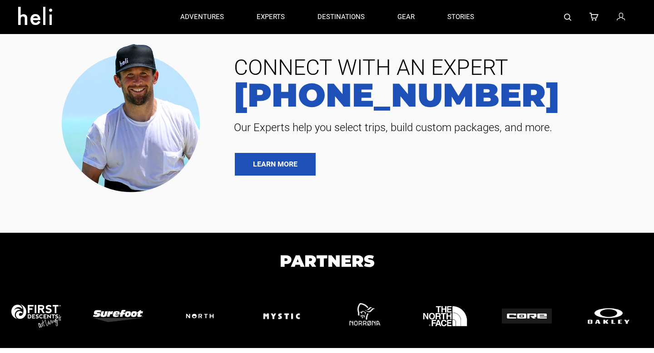
type input "Bike"
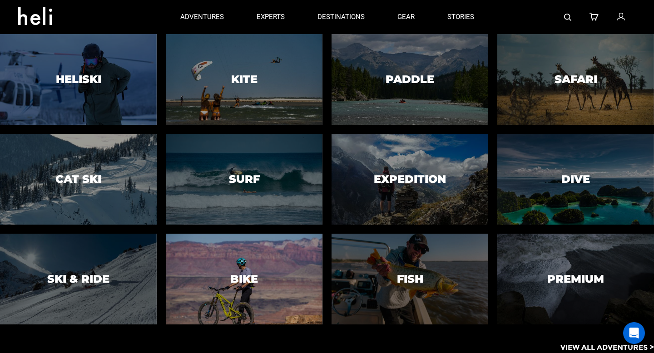
click at [225, 286] on div at bounding box center [244, 279] width 160 height 93
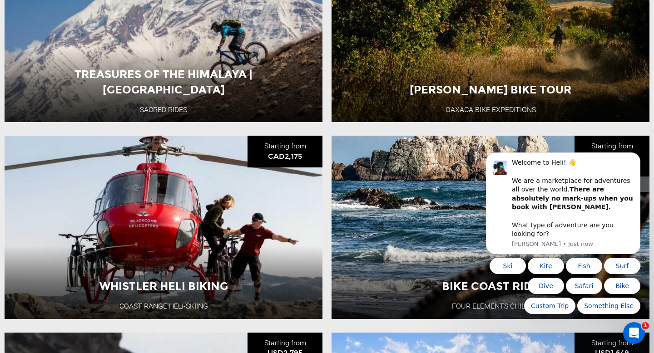
scroll to position [447, 0]
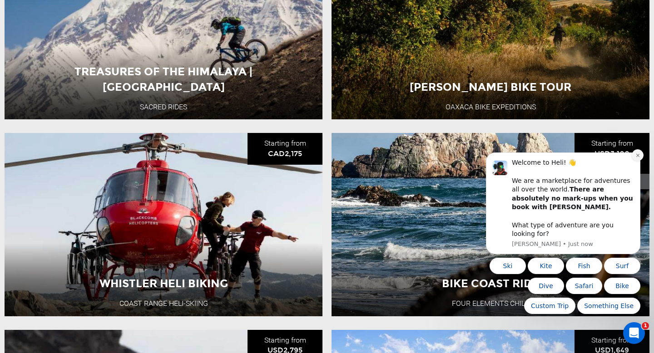
click at [637, 157] on icon "Dismiss notification" at bounding box center [637, 155] width 3 height 3
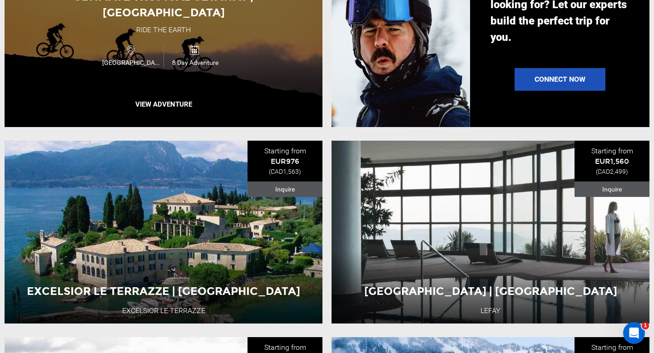
scroll to position [1030, 0]
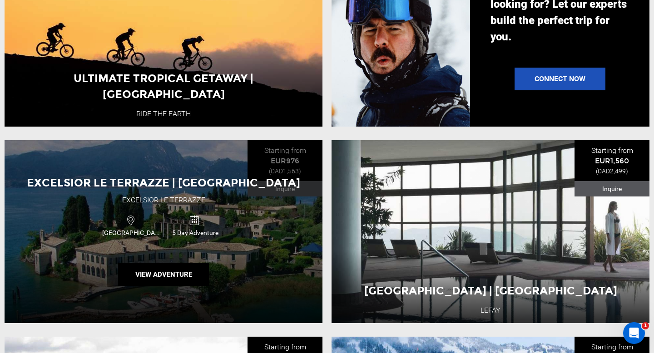
click at [159, 251] on div "Excelsior le terrazze | [GEOGRAPHIC_DATA] Excelsior Le Terrazze [GEOGRAPHIC_DAT…" at bounding box center [164, 231] width 318 height 183
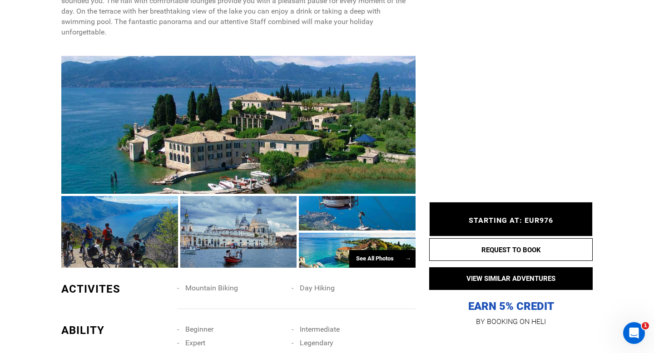
scroll to position [516, 0]
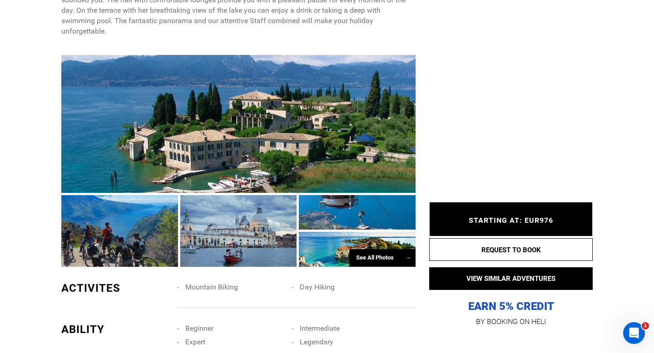
click at [278, 144] on div at bounding box center [238, 124] width 354 height 139
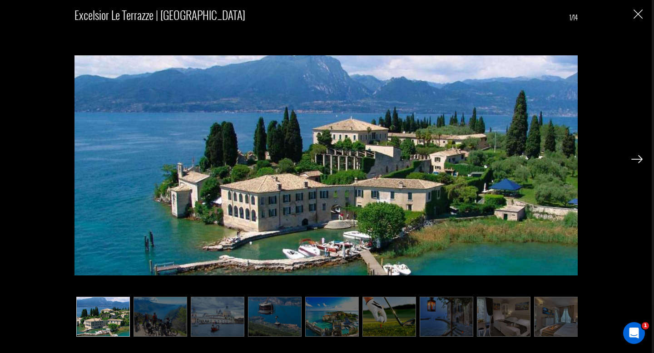
click at [638, 158] on img at bounding box center [636, 159] width 11 height 8
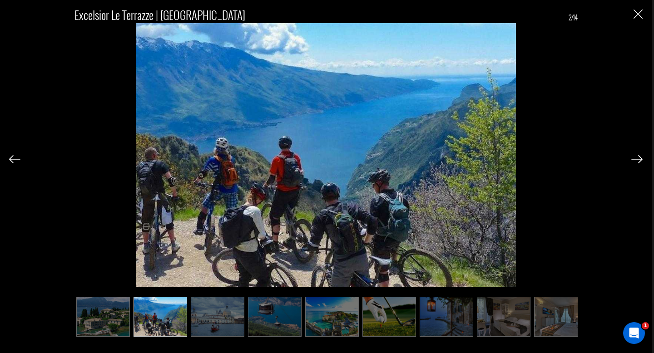
click at [638, 158] on img at bounding box center [636, 159] width 11 height 8
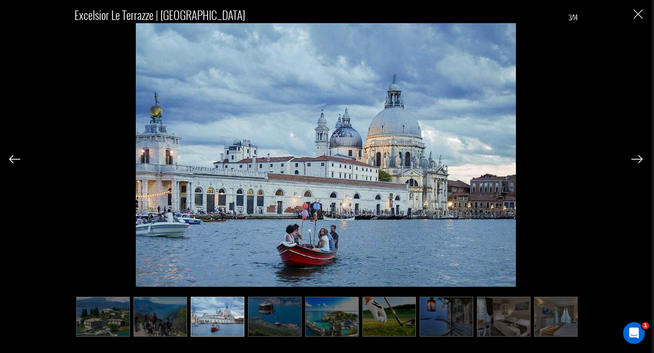
click at [638, 158] on img at bounding box center [636, 159] width 11 height 8
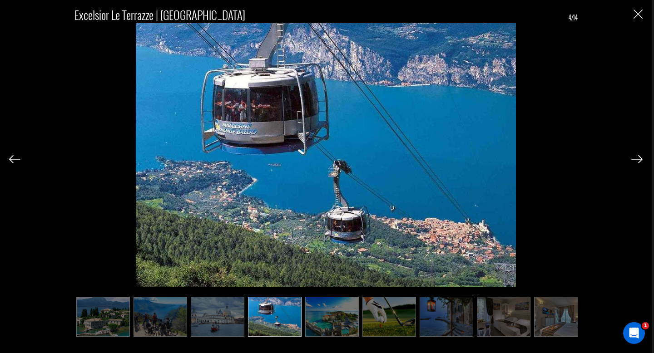
click at [638, 158] on img at bounding box center [636, 159] width 11 height 8
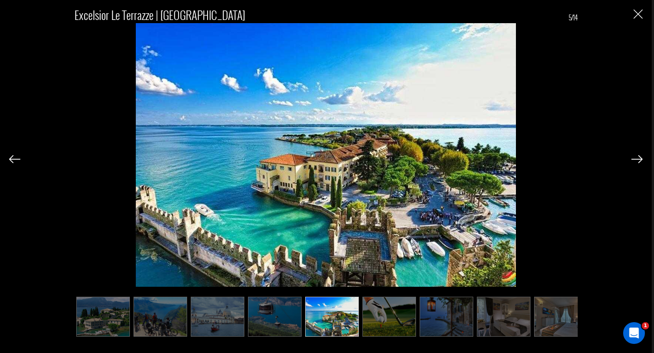
click at [638, 158] on img at bounding box center [636, 159] width 11 height 8
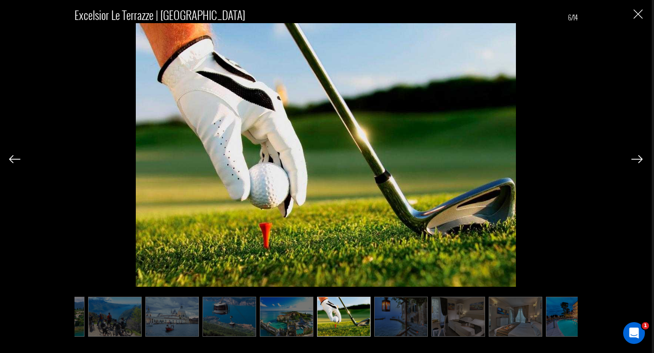
click at [638, 158] on img at bounding box center [636, 159] width 11 height 8
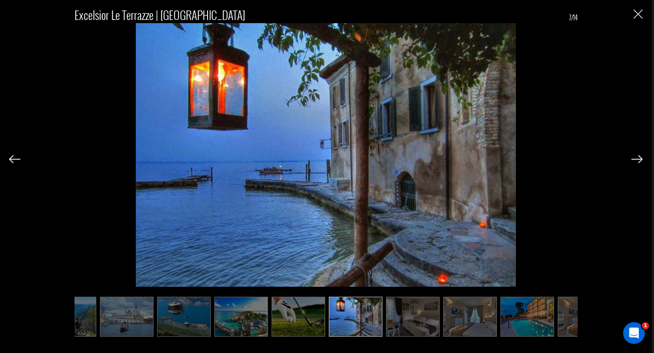
click at [638, 158] on img at bounding box center [636, 159] width 11 height 8
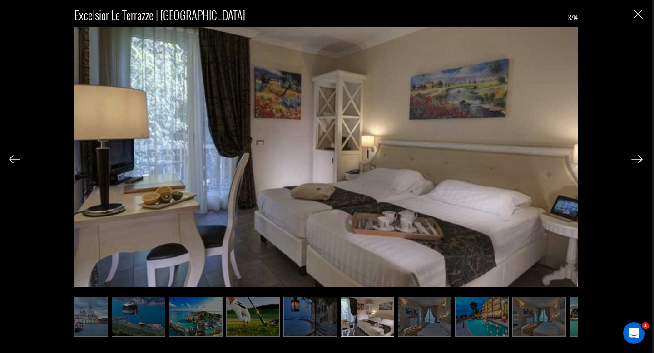
click at [638, 158] on img at bounding box center [636, 159] width 11 height 8
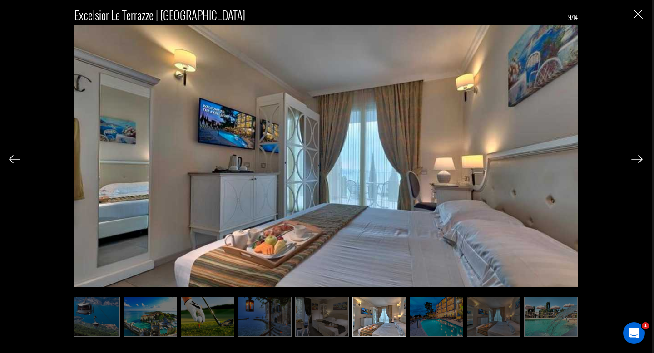
click at [638, 158] on img at bounding box center [636, 159] width 11 height 8
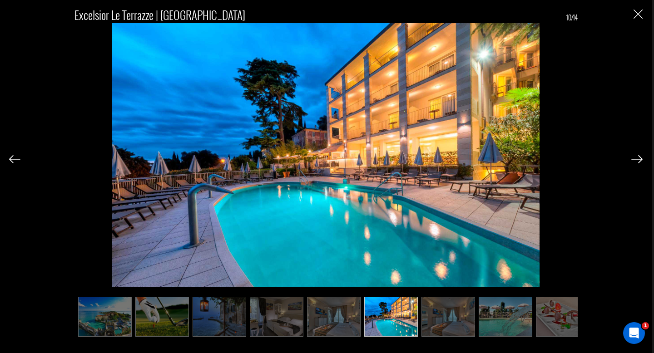
click at [638, 158] on img at bounding box center [636, 159] width 11 height 8
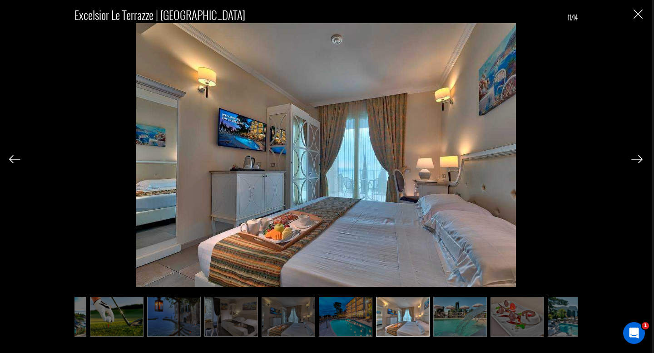
click at [638, 158] on img at bounding box center [636, 159] width 11 height 8
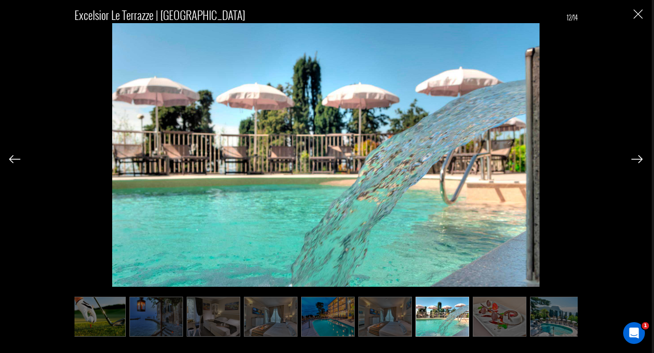
scroll to position [0, 298]
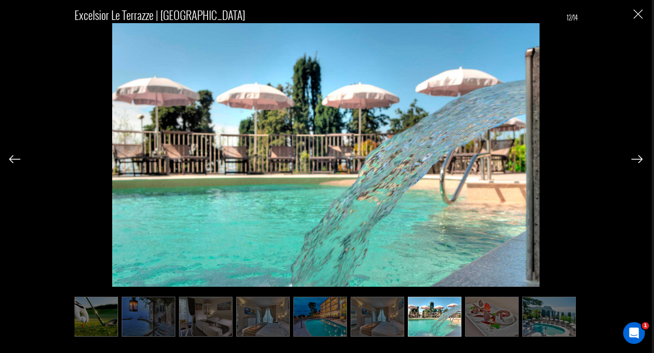
click at [638, 158] on img at bounding box center [636, 159] width 11 height 8
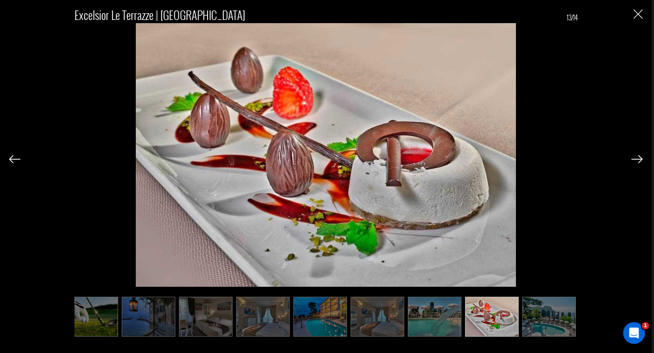
click at [638, 158] on img at bounding box center [636, 159] width 11 height 8
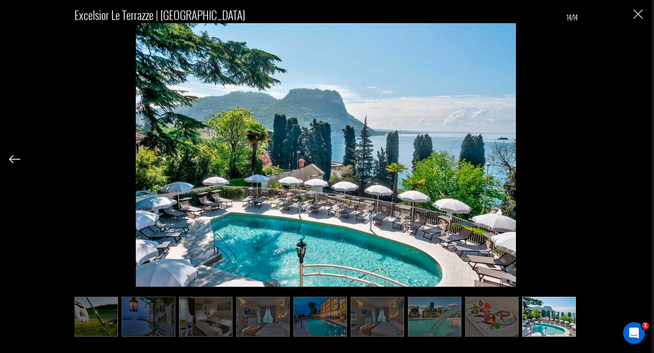
click at [638, 158] on div "Excelsior le terrazze | [GEOGRAPHIC_DATA] 14/14" at bounding box center [326, 168] width 634 height 336
click at [638, 15] on img "Close" at bounding box center [638, 14] width 9 height 9
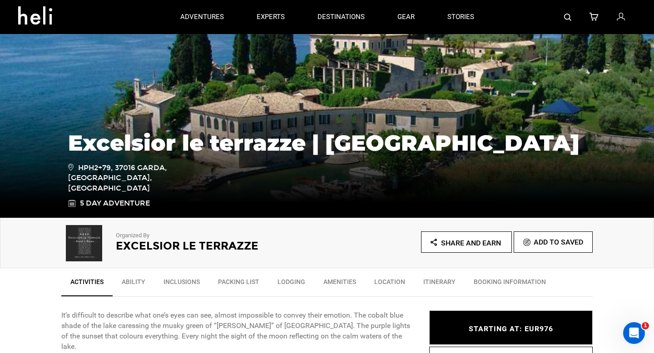
scroll to position [88, 0]
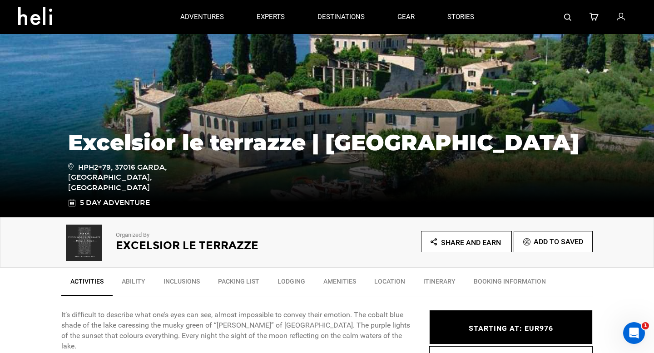
click at [285, 283] on link "Lodging" at bounding box center [291, 283] width 46 height 23
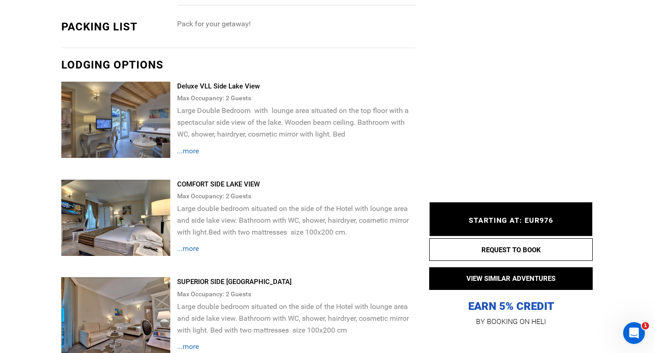
scroll to position [980, 0]
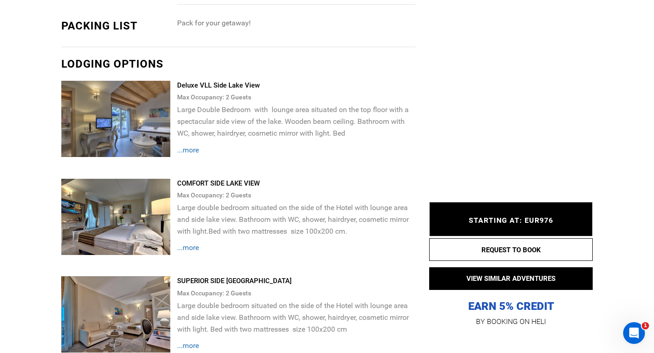
click at [119, 117] on img at bounding box center [115, 119] width 109 height 76
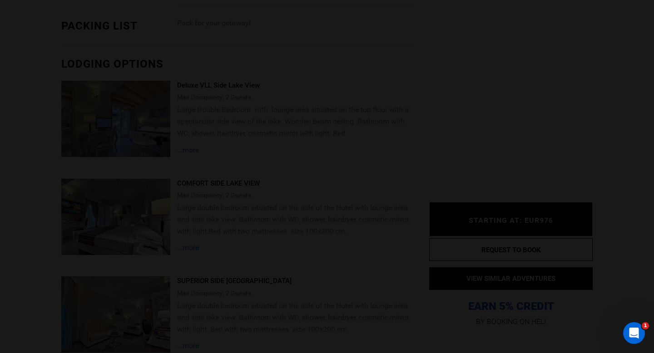
scroll to position [0, 0]
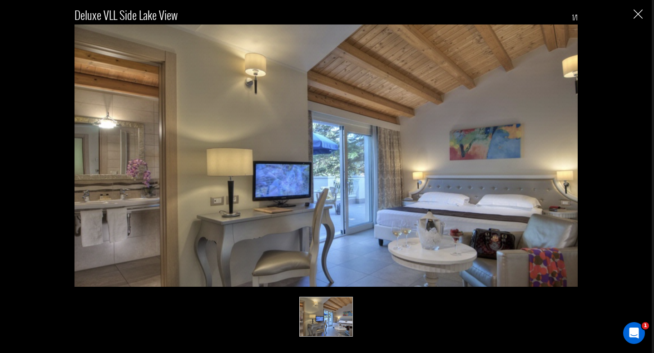
click at [638, 15] on img "Close" at bounding box center [638, 14] width 9 height 9
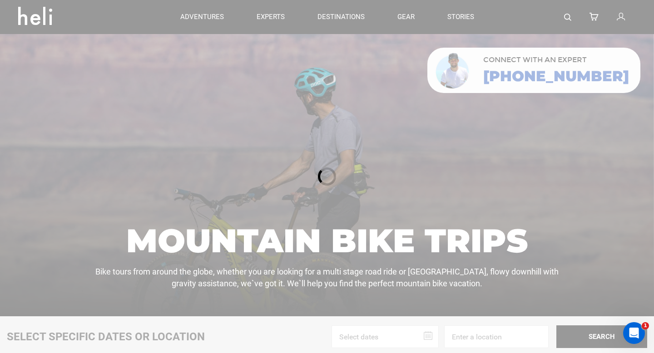
type input "Bike"
